Goal: Find specific page/section: Find specific page/section

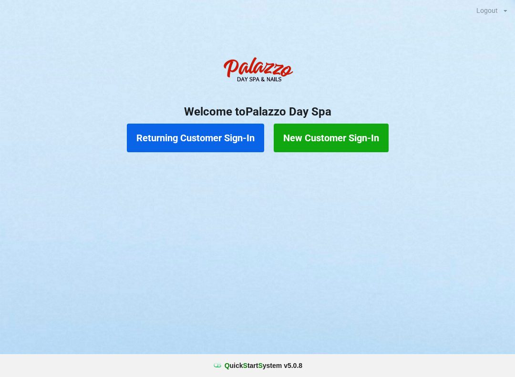
scroll to position [20, 0]
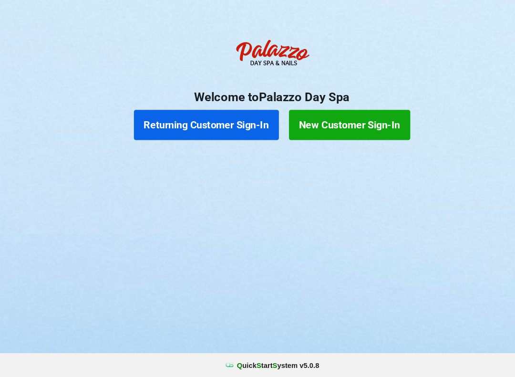
click at [212, 124] on button "Returning Customer Sign-In" at bounding box center [195, 138] width 137 height 29
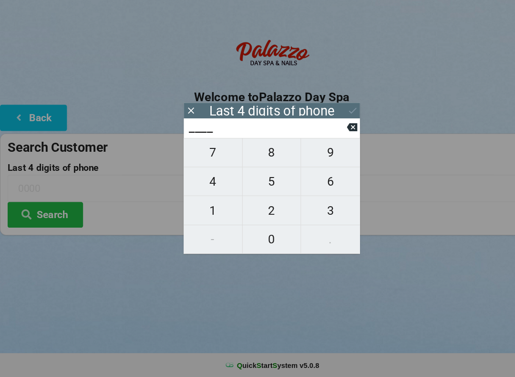
click at [208, 181] on span "4" at bounding box center [201, 191] width 55 height 20
type input "4___"
click at [252, 209] on span "2" at bounding box center [257, 219] width 55 height 20
type input "42__"
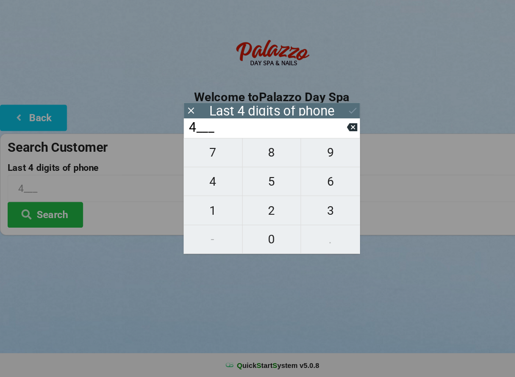
type input "42__"
click at [313, 158] on span "9" at bounding box center [313, 164] width 56 height 20
type input "429_"
click at [260, 181] on span "5" at bounding box center [257, 191] width 55 height 20
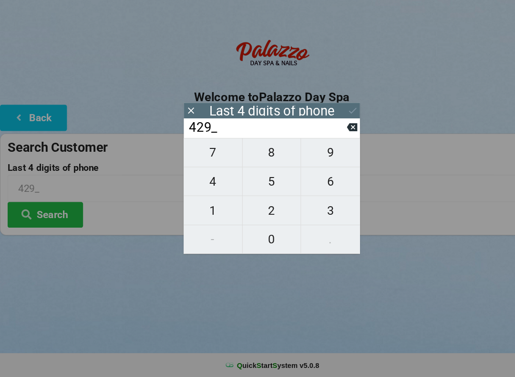
type input "4295"
click at [43, 211] on button "Search" at bounding box center [43, 223] width 72 height 24
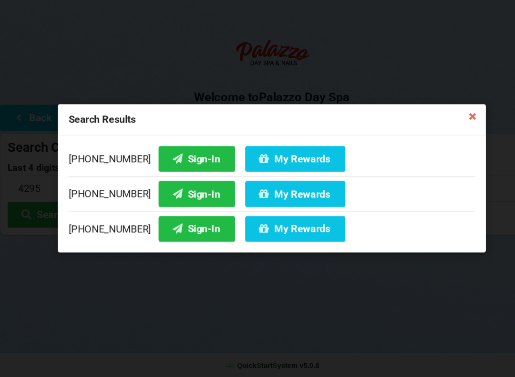
click at [169, 158] on button "Sign-In" at bounding box center [186, 170] width 73 height 24
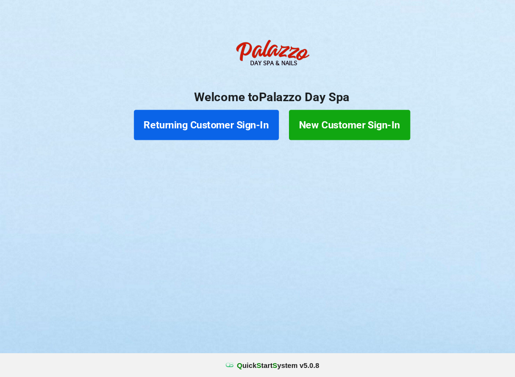
click at [170, 124] on button "Returning Customer Sign-In" at bounding box center [195, 138] width 137 height 29
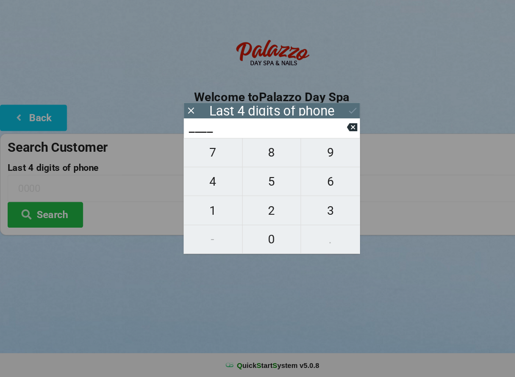
click at [253, 209] on span "2" at bounding box center [257, 219] width 55 height 20
type input "2___"
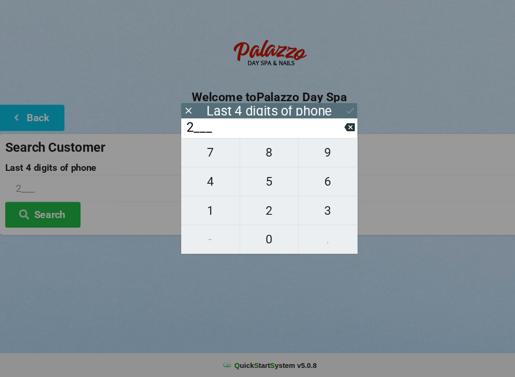
click at [251, 181] on span "5" at bounding box center [257, 191] width 55 height 20
type input "25__"
click at [196, 181] on span "4" at bounding box center [201, 191] width 55 height 20
type input "254_"
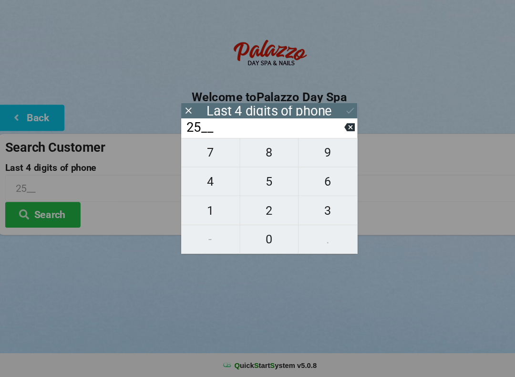
type input "254_"
click at [195, 154] on span "7" at bounding box center [201, 164] width 55 height 20
type input "2547"
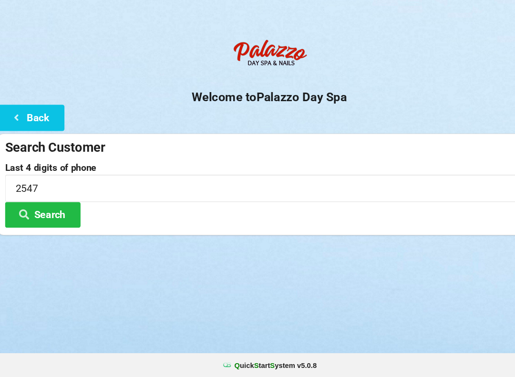
click at [40, 211] on button "Search" at bounding box center [43, 223] width 72 height 24
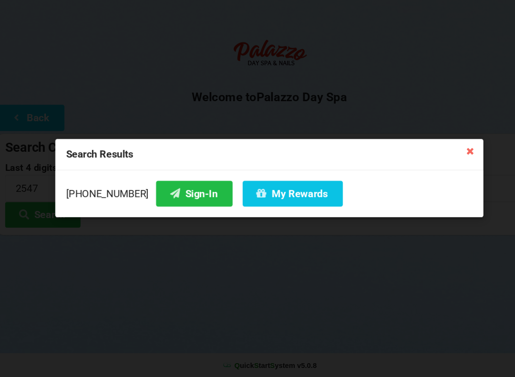
click at [180, 191] on button "Sign-In" at bounding box center [186, 203] width 73 height 24
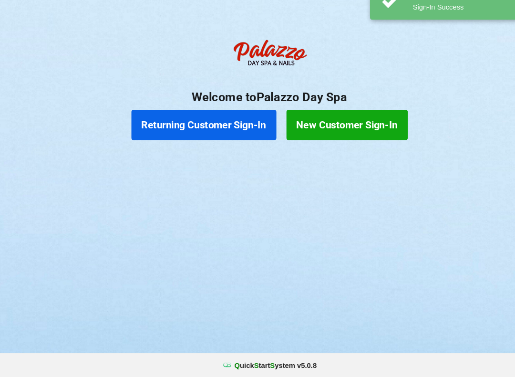
click at [323, 124] on button "New Customer Sign-In" at bounding box center [331, 138] width 115 height 29
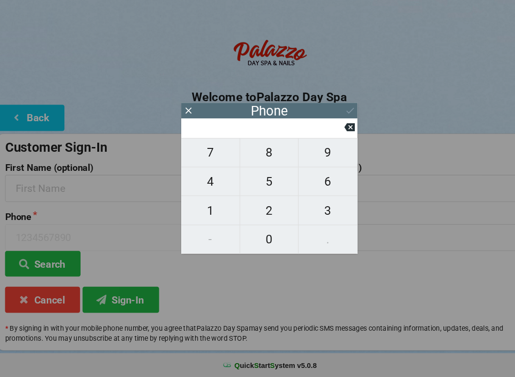
click at [310, 209] on span "3" at bounding box center [313, 219] width 56 height 20
type input "3"
click at [255, 236] on span "0" at bounding box center [257, 246] width 55 height 20
type input "30"
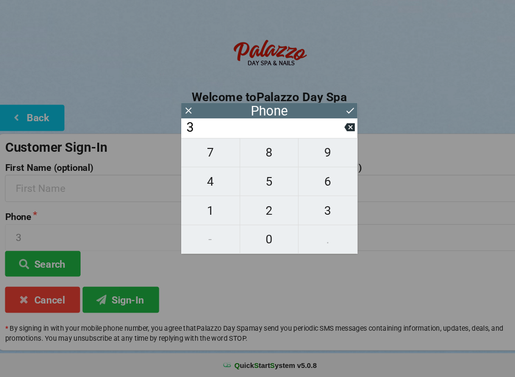
type input "30"
click at [258, 181] on span "5" at bounding box center [257, 191] width 55 height 20
type input "305"
click at [258, 181] on span "5" at bounding box center [257, 191] width 55 height 20
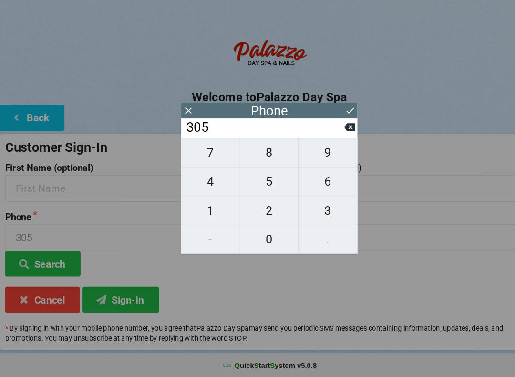
type input "3055"
click at [258, 209] on span "2" at bounding box center [257, 219] width 55 height 20
type input "30552"
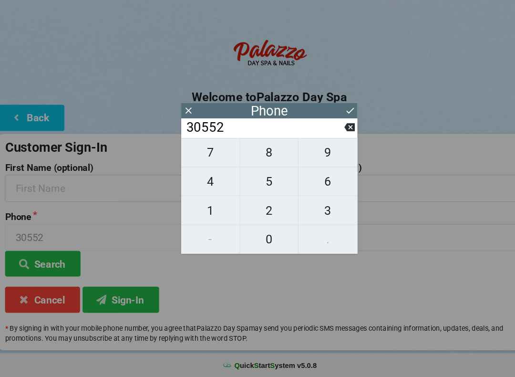
click at [256, 209] on span "2" at bounding box center [257, 219] width 55 height 20
type input "305522"
click at [308, 154] on span "9" at bounding box center [313, 164] width 56 height 20
type input "3055229"
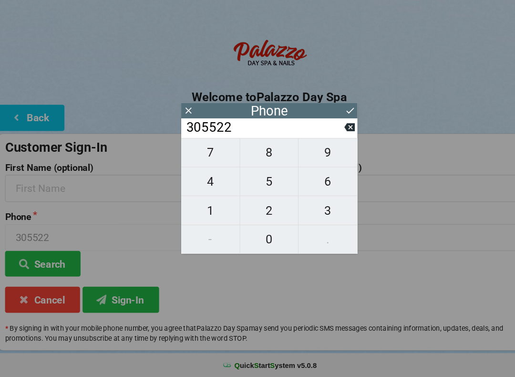
type input "3055229"
click at [203, 205] on button "1" at bounding box center [202, 218] width 56 height 27
type input "30552291"
click at [201, 181] on span "4" at bounding box center [201, 191] width 55 height 20
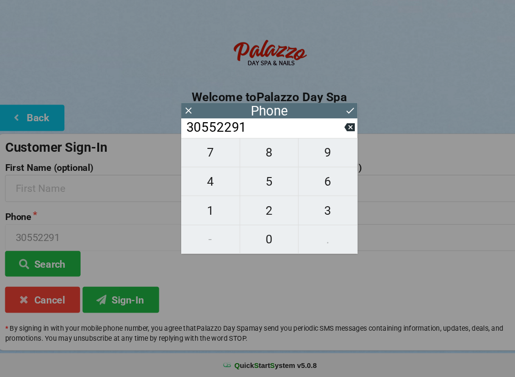
type input "305522914"
click at [198, 181] on span "4" at bounding box center [201, 191] width 55 height 20
type input "3055229144"
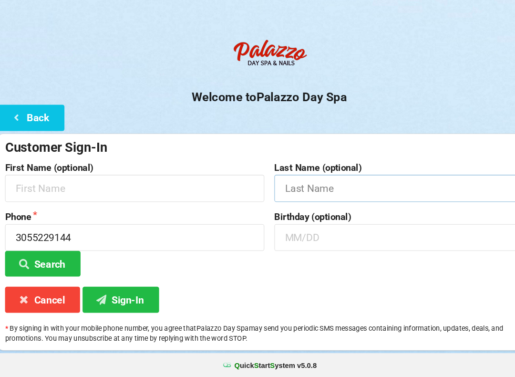
click at [380, 189] on input "text" at bounding box center [385, 197] width 246 height 25
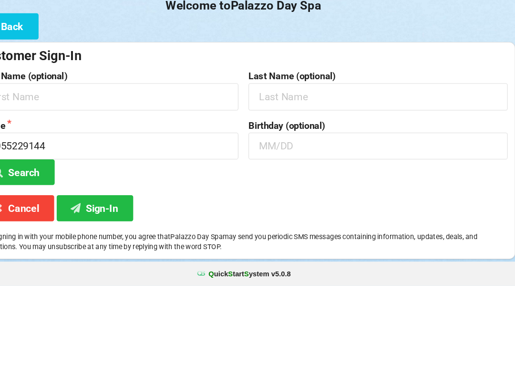
click at [42, 52] on div "Welcome to Palazzo Day Spa Back Customer Sign-In First Name (optional) Last Nam…" at bounding box center [257, 202] width 515 height 300
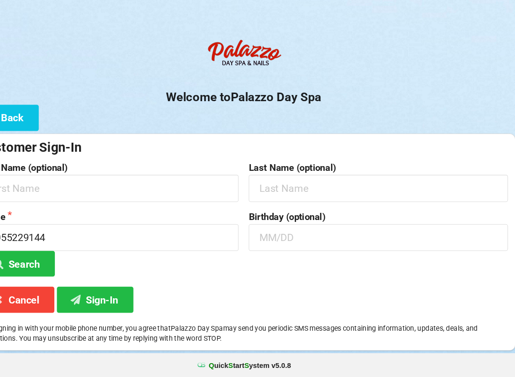
click at [22, 119] on button "Back" at bounding box center [31, 131] width 63 height 24
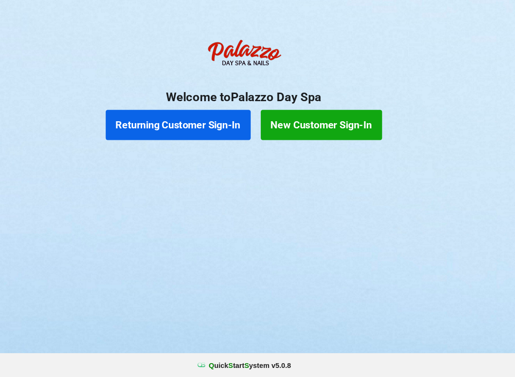
click at [204, 124] on button "Returning Customer Sign-In" at bounding box center [195, 138] width 137 height 29
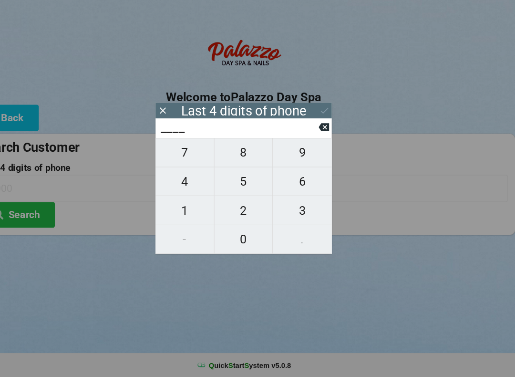
click at [285, 209] on span "3" at bounding box center [313, 219] width 56 height 20
type input "3___"
click at [231, 236] on span "0" at bounding box center [257, 246] width 55 height 20
type input "30__"
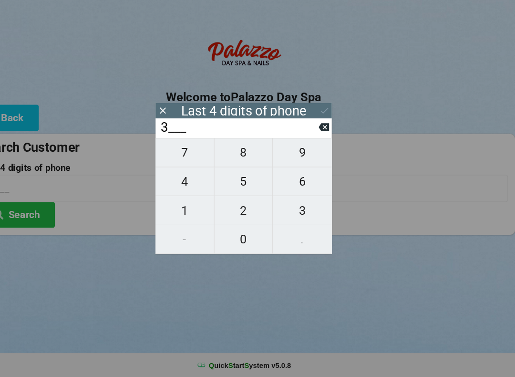
type input "30__"
click at [234, 181] on span "5" at bounding box center [257, 191] width 55 height 20
type input "305_"
click at [234, 181] on span "5" at bounding box center [257, 191] width 55 height 20
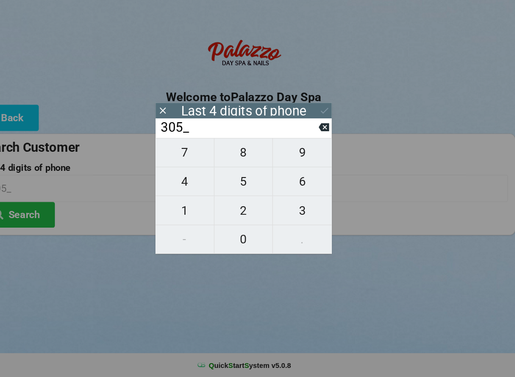
type input "3055"
click at [297, 133] on input "3055" at bounding box center [253, 140] width 151 height 15
click at [295, 133] on input "3055" at bounding box center [253, 140] width 151 height 15
click at [292, 133] on input "3055" at bounding box center [253, 140] width 151 height 15
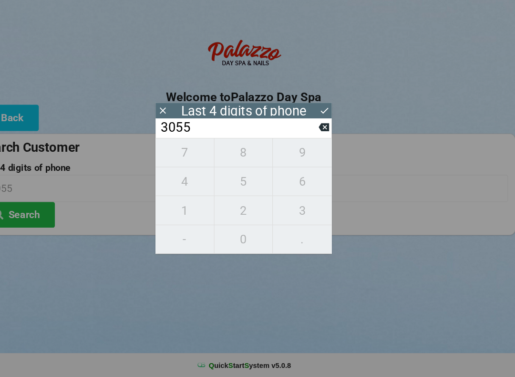
click at [295, 133] on input "3055" at bounding box center [253, 140] width 151 height 15
click at [301, 133] on input "3055" at bounding box center [253, 140] width 151 height 15
click at [329, 134] on button at bounding box center [334, 140] width 10 height 13
click at [329, 136] on icon at bounding box center [334, 140] width 10 height 8
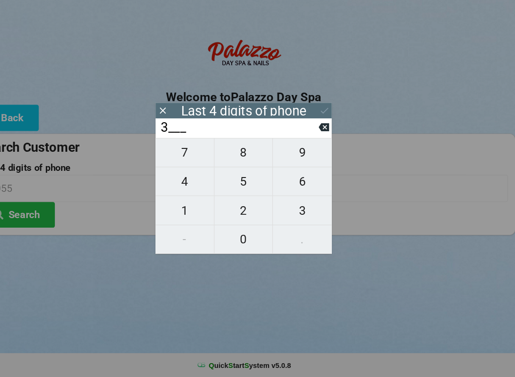
click at [329, 136] on icon at bounding box center [334, 140] width 10 height 8
click at [288, 154] on span "9" at bounding box center [313, 164] width 56 height 20
type input "9___"
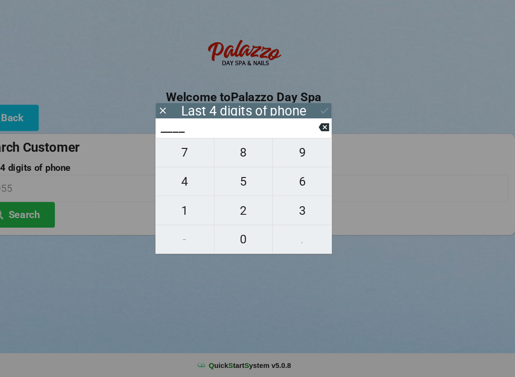
type input "9___"
click at [183, 209] on span "1" at bounding box center [201, 219] width 55 height 20
type input "91__"
click at [185, 181] on span "4" at bounding box center [201, 191] width 55 height 20
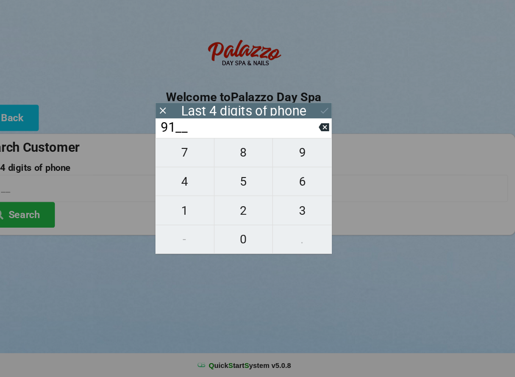
type input "914_"
click at [184, 181] on span "4" at bounding box center [201, 191] width 55 height 20
type input "9144"
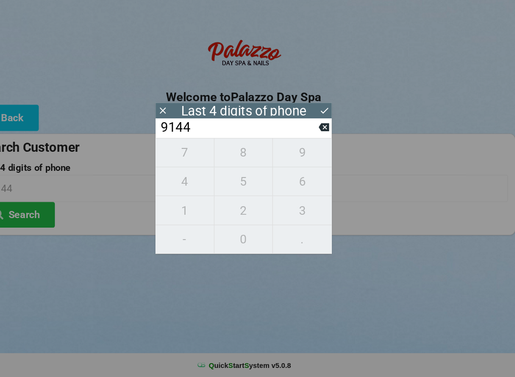
click at [287, 226] on div "7 8 9 4 5 6 1 2 3 - 0 ." at bounding box center [257, 205] width 167 height 110
click at [373, 151] on div "Search Customer" at bounding box center [257, 159] width 501 height 16
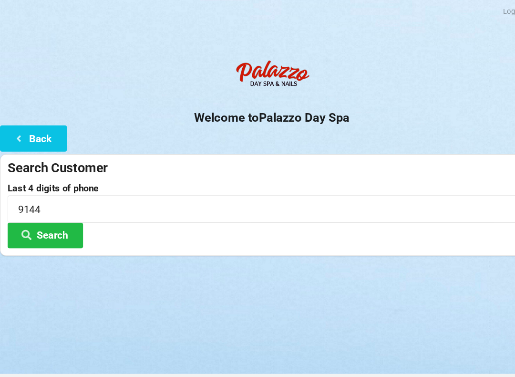
click at [57, 219] on button "Search" at bounding box center [43, 223] width 72 height 24
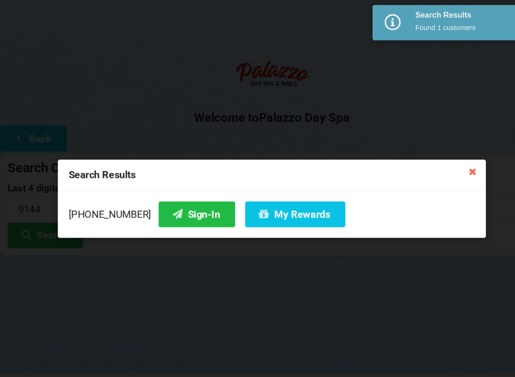
click at [187, 210] on button "Sign-In" at bounding box center [186, 203] width 73 height 24
